Goal: Find specific page/section: Find specific page/section

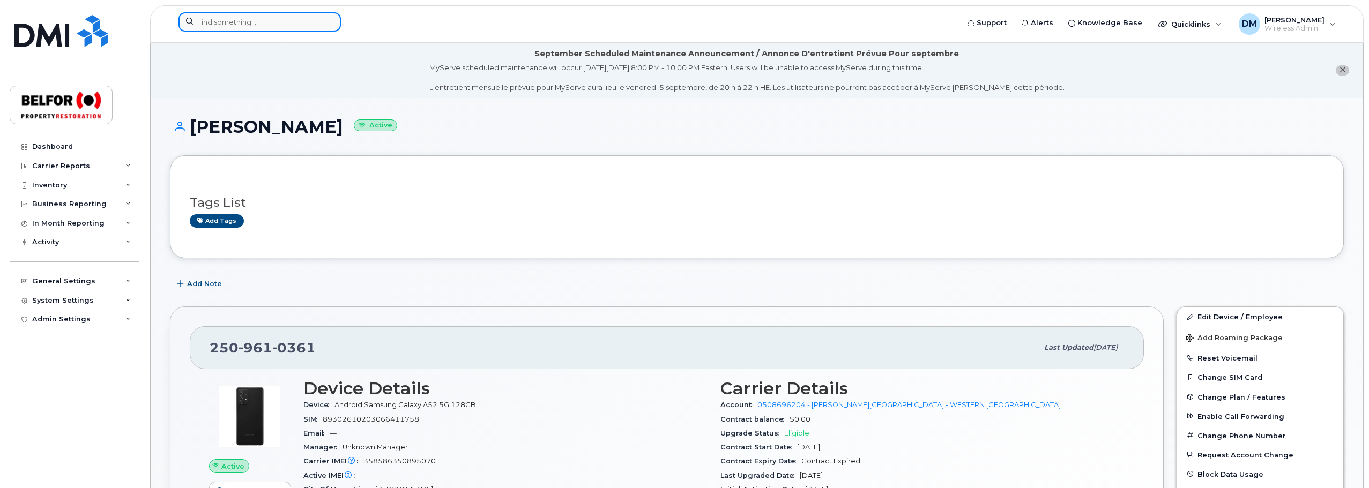
click at [249, 23] on input at bounding box center [260, 21] width 162 height 19
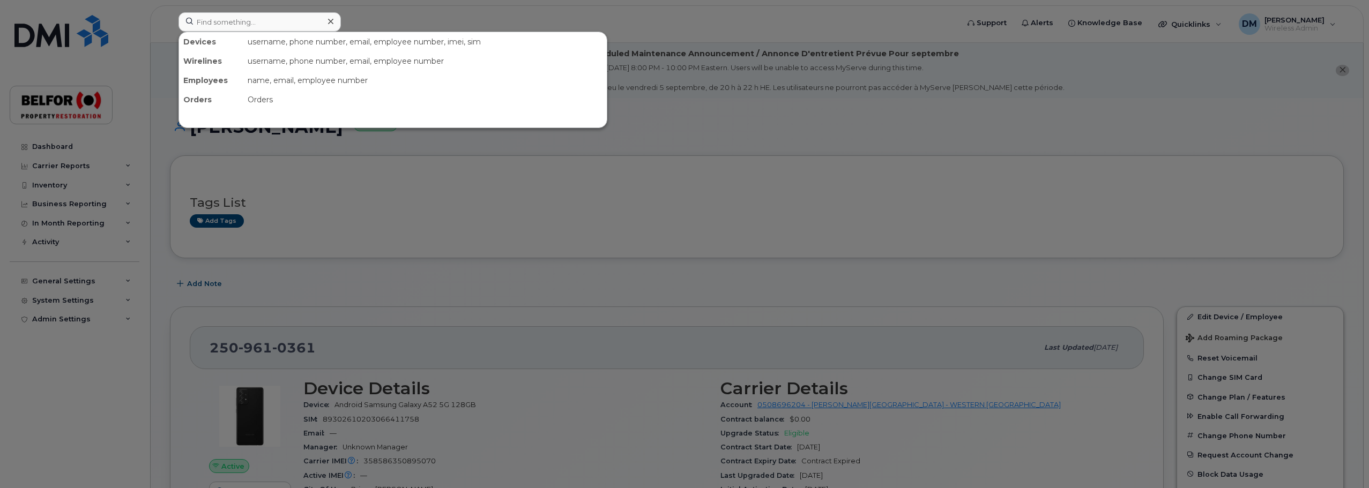
click at [309, 143] on div at bounding box center [684, 244] width 1369 height 488
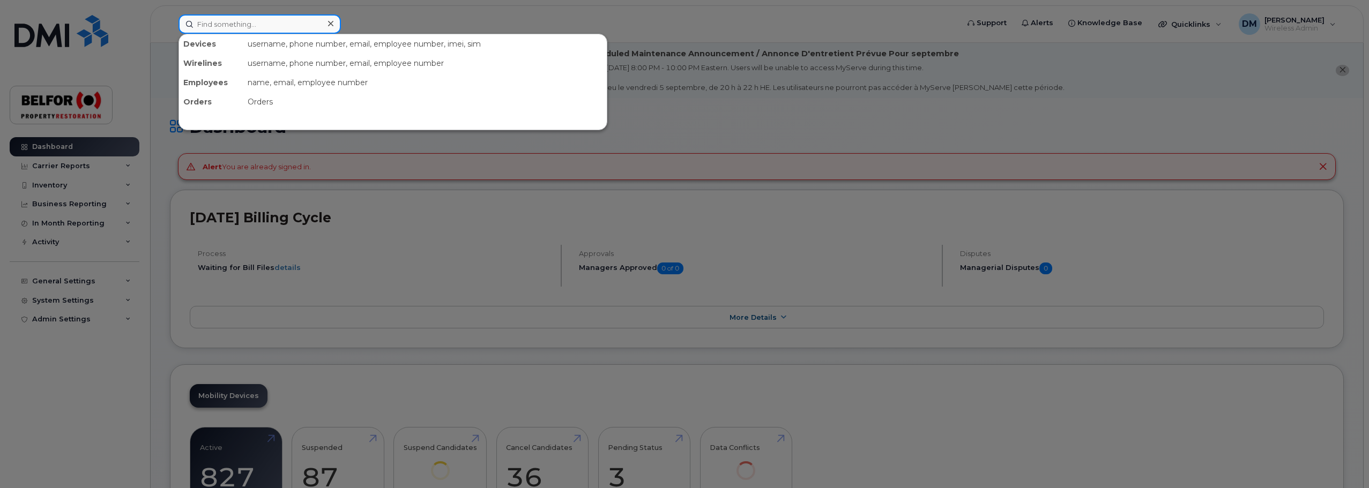
click at [225, 23] on input at bounding box center [260, 23] width 162 height 19
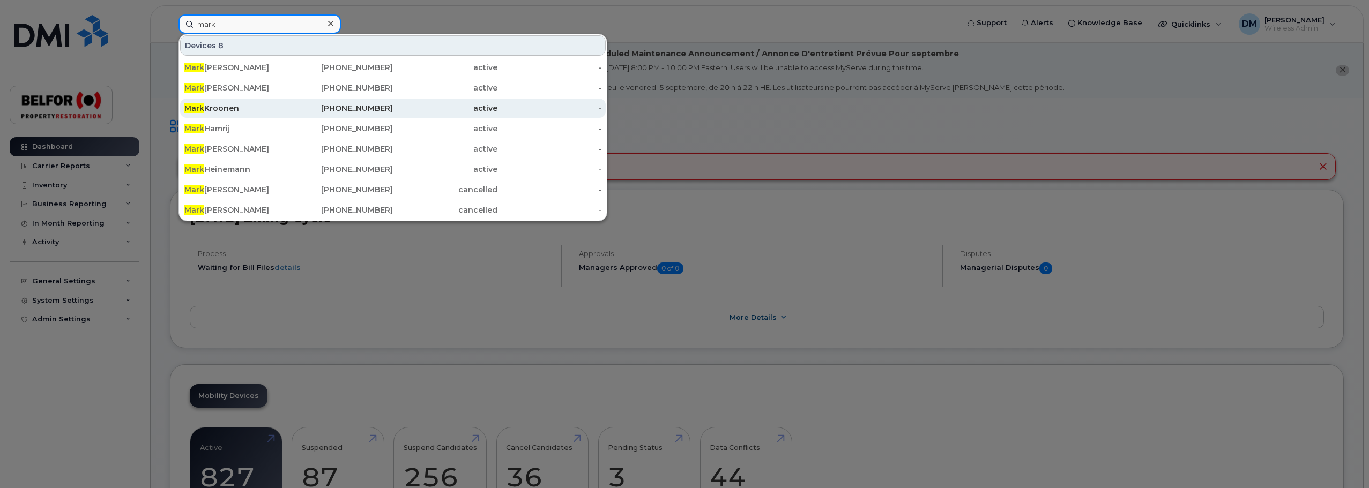
type input "mark"
click at [219, 106] on div "[PERSON_NAME]" at bounding box center [236, 108] width 105 height 11
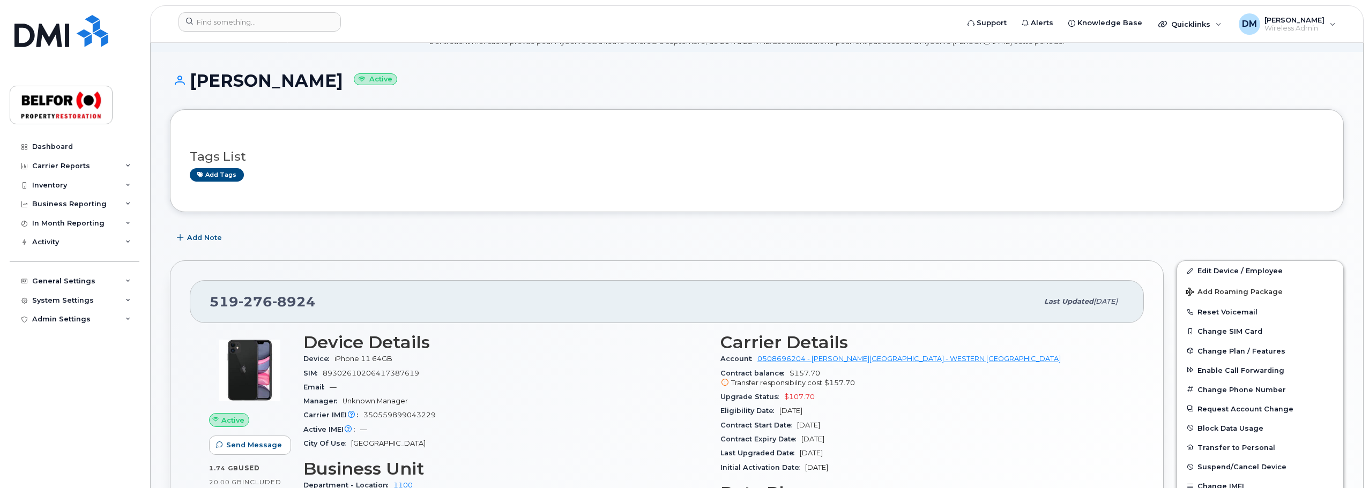
scroll to position [107, 0]
